Goal: Find specific page/section: Find specific page/section

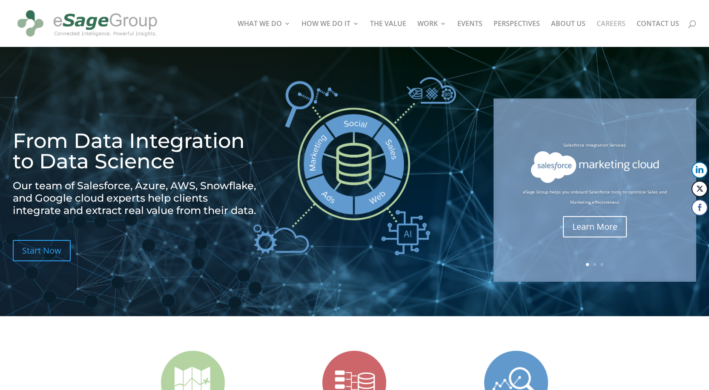
click at [616, 25] on link "CAREERS" at bounding box center [611, 33] width 29 height 26
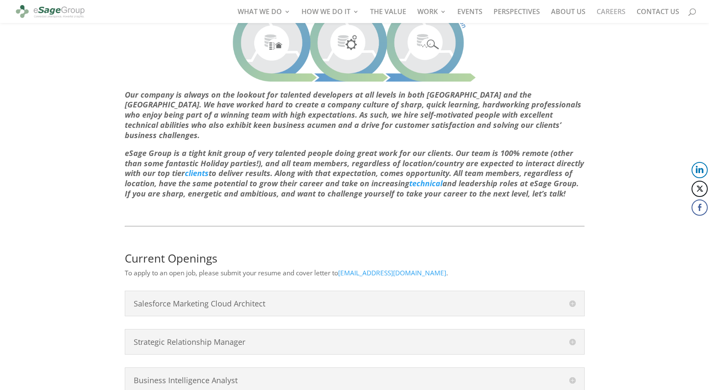
scroll to position [290, 0]
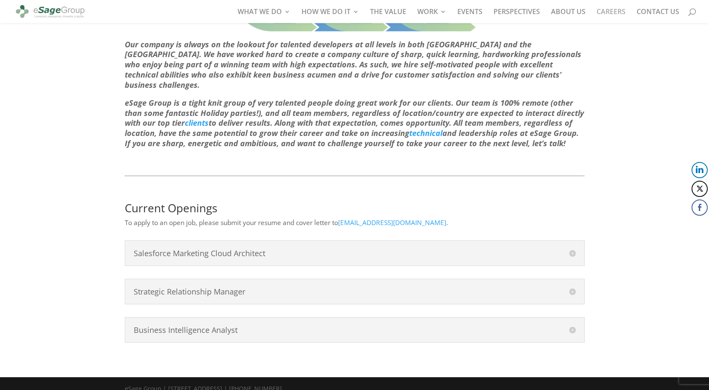
click at [522, 326] on h4 "Business Intelligence Analyst" at bounding box center [355, 330] width 442 height 8
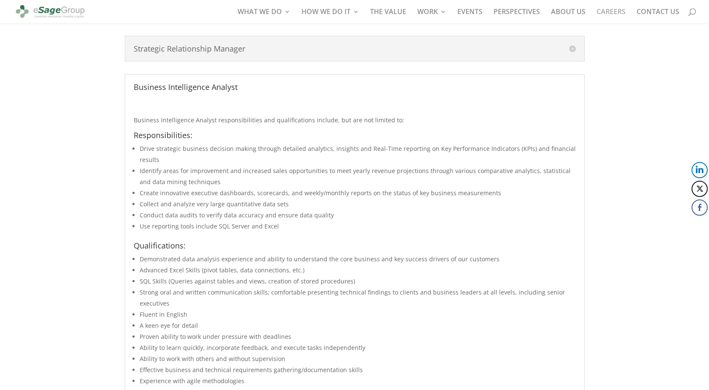
scroll to position [277, 0]
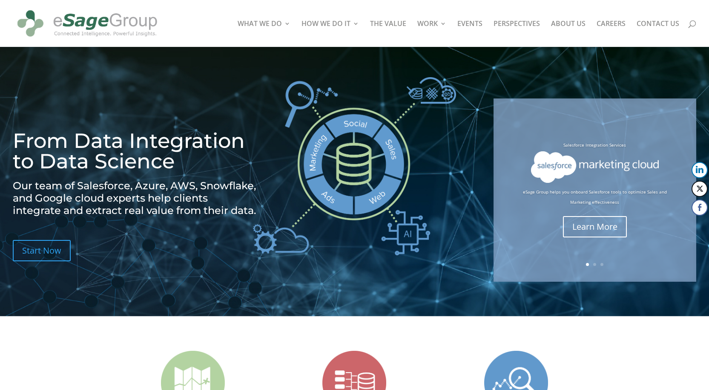
click at [616, 18] on div at bounding box center [367, 23] width 709 height 47
click at [606, 24] on link "CAREERS" at bounding box center [611, 33] width 29 height 26
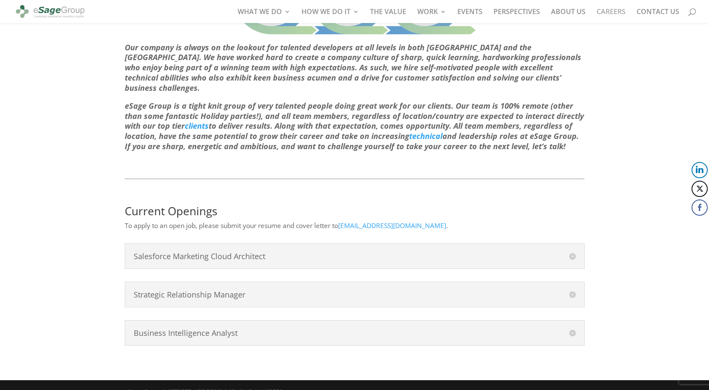
scroll to position [77, 0]
